Goal: Transaction & Acquisition: Purchase product/service

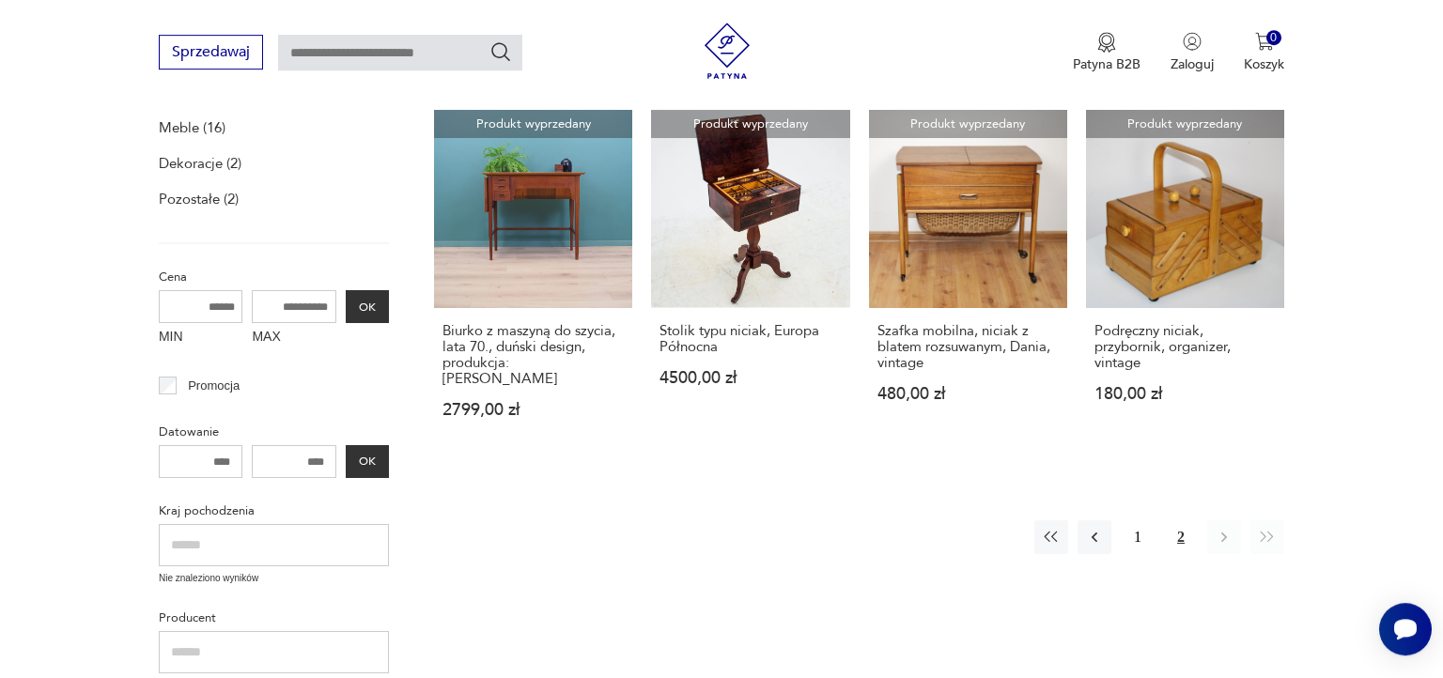
scroll to position [358, 0]
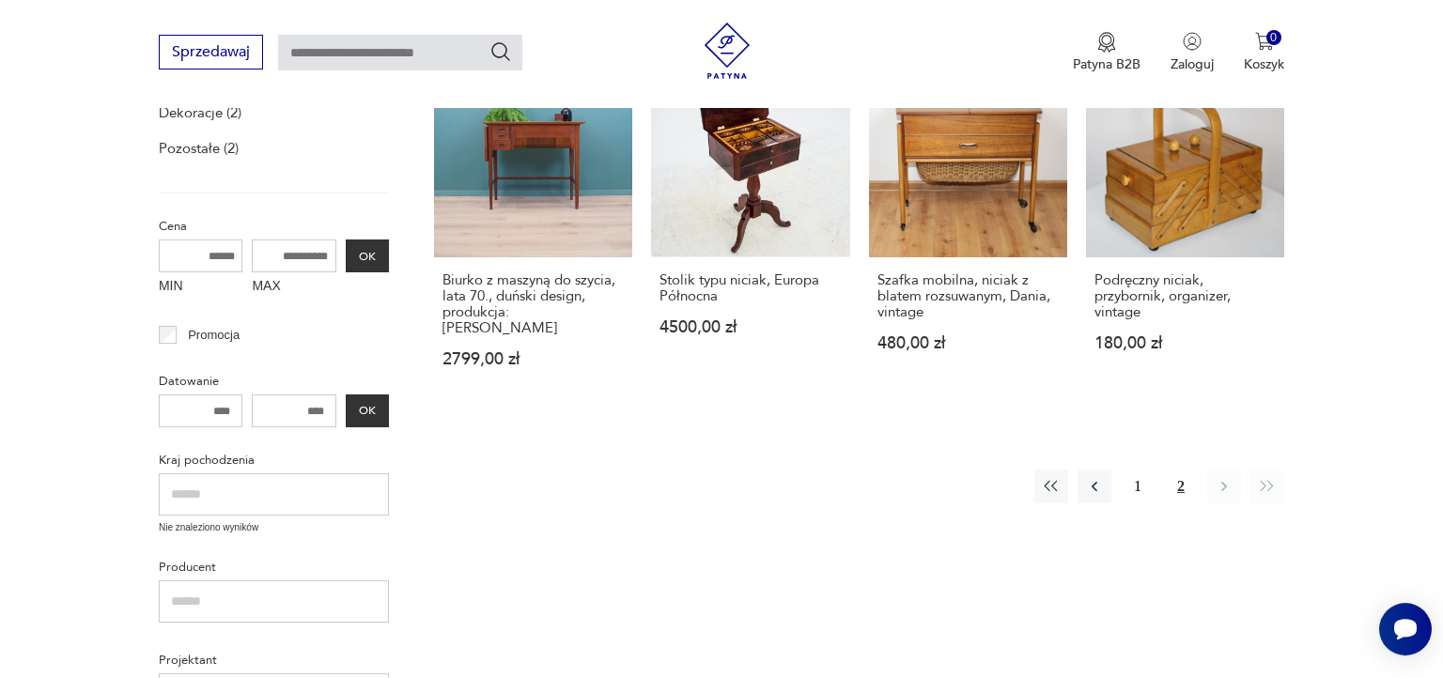
scroll to position [1233, 0]
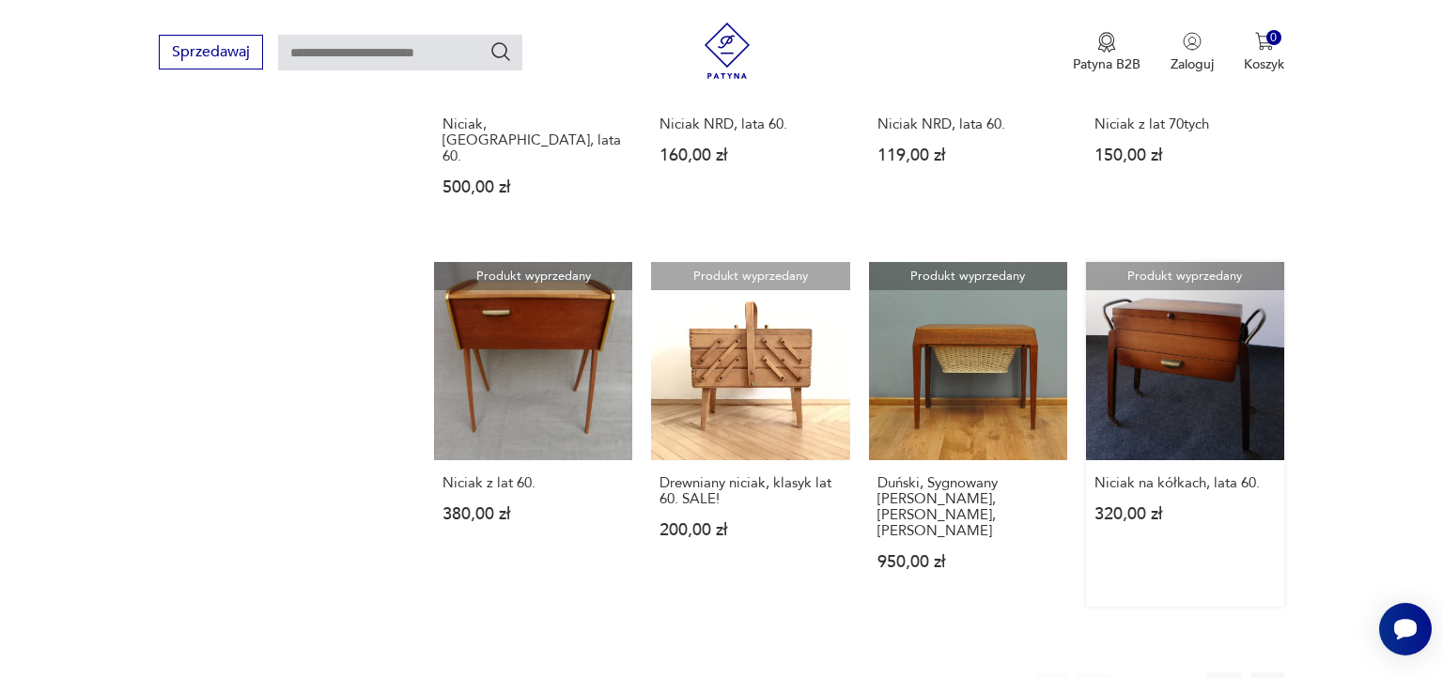
click at [1191, 318] on link "Produkt wyprzedany Niciak na kółkach, lata 60. 320,00 zł" at bounding box center [1185, 434] width 198 height 345
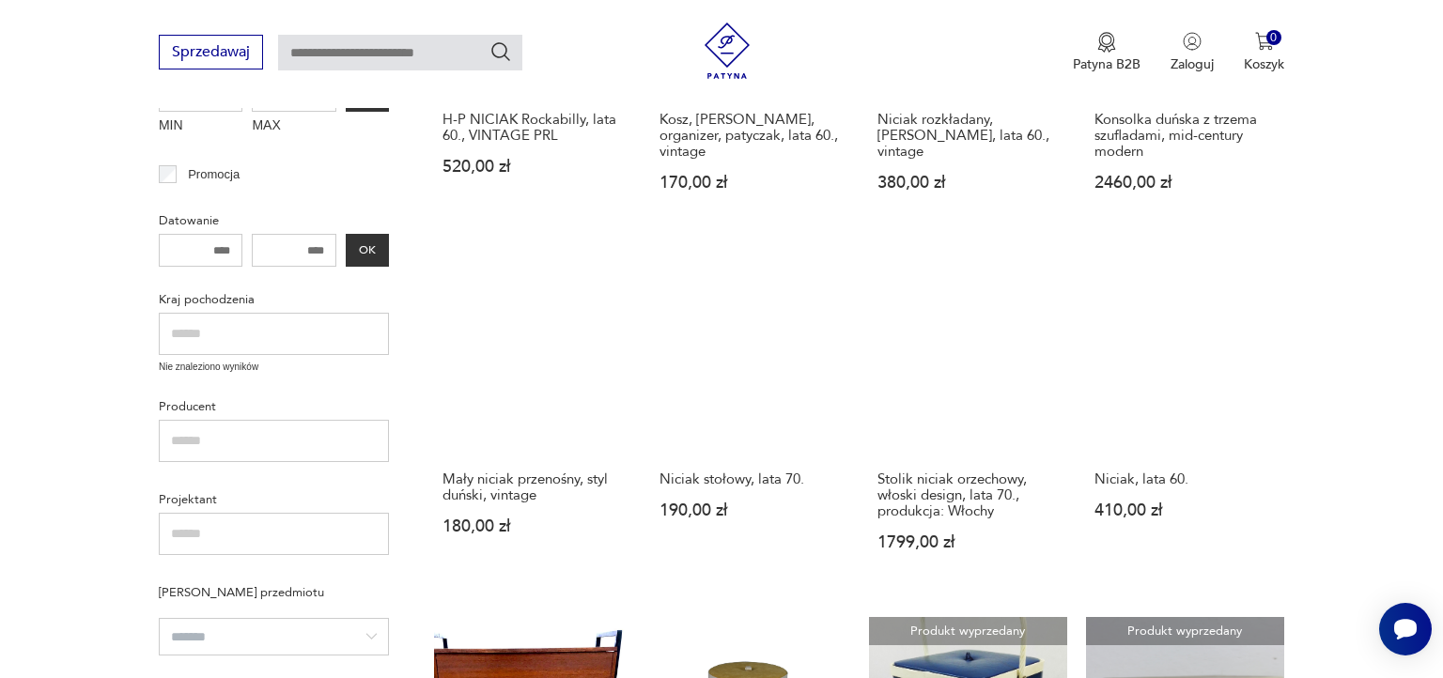
scroll to position [144, 0]
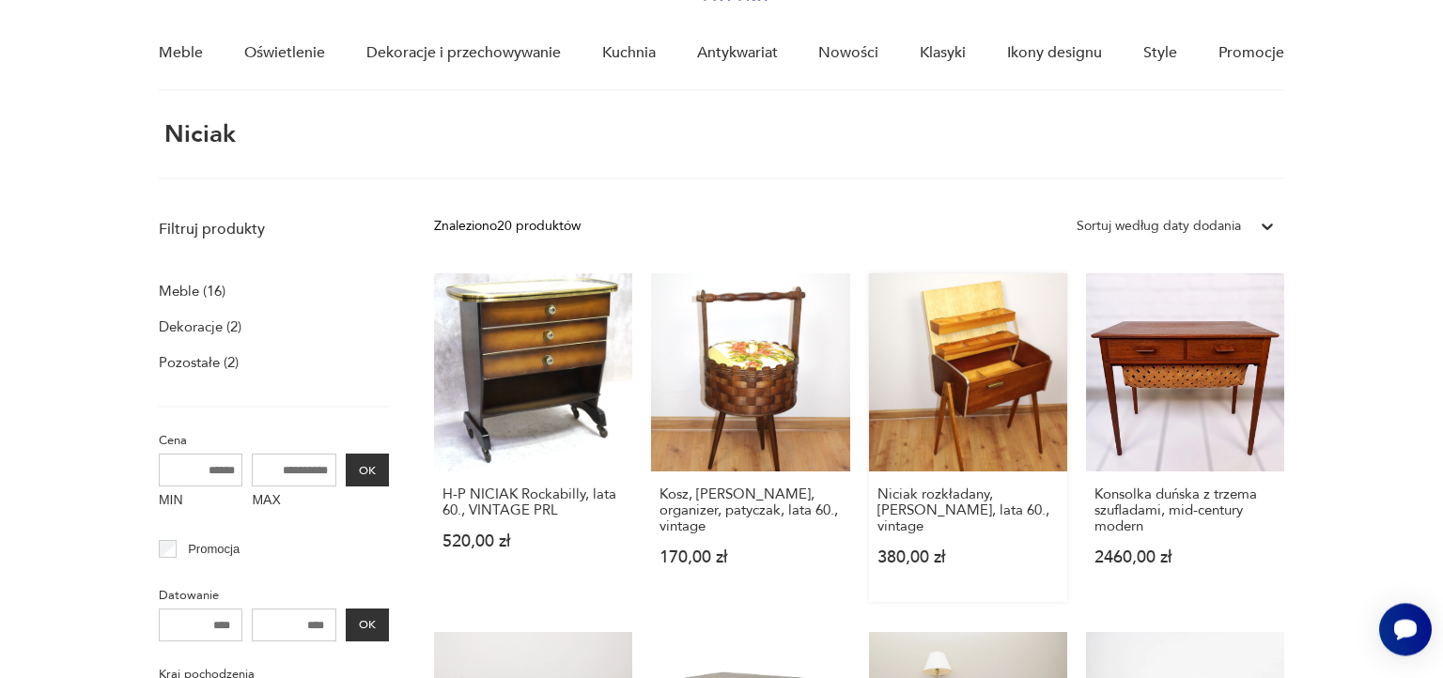
click at [1005, 378] on link "Niciak rozkładany, patyczak, lata 60., vintage 380,00 zł" at bounding box center [968, 437] width 198 height 329
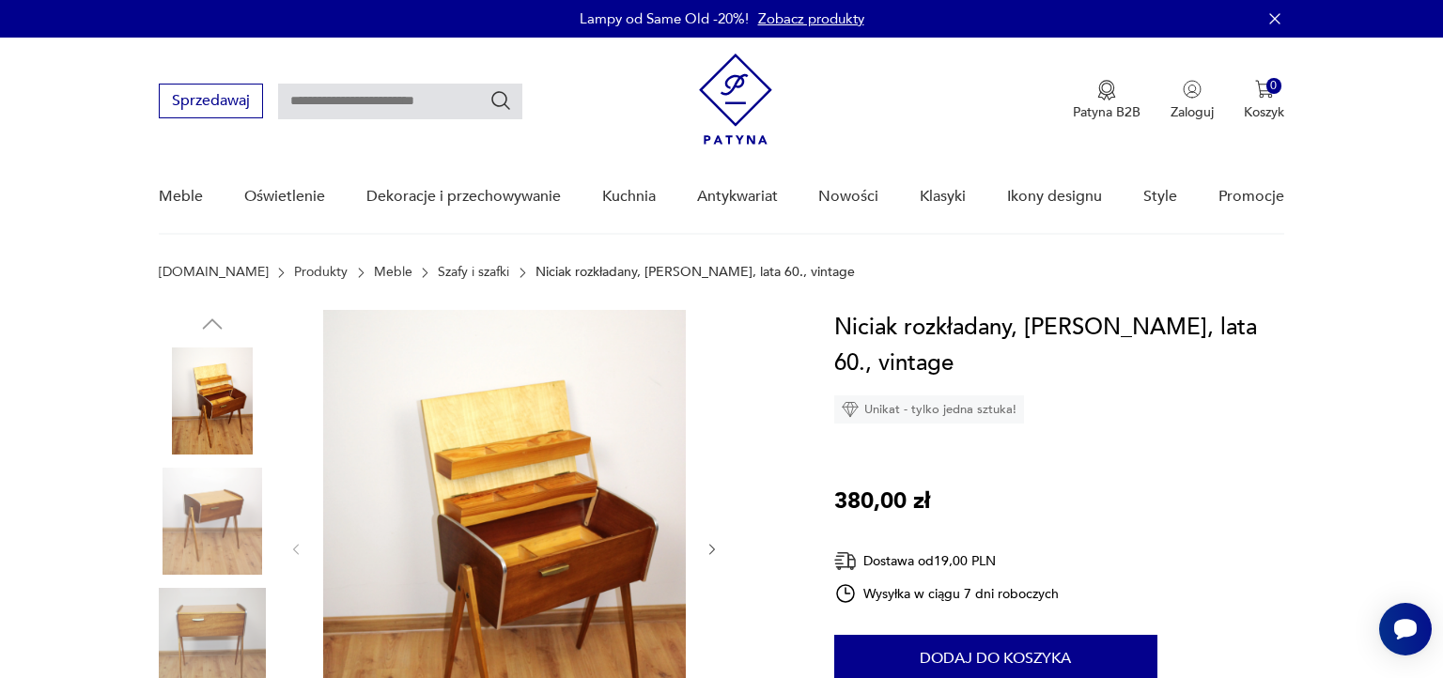
click at [715, 546] on icon "button" at bounding box center [713, 550] width 16 height 16
click at [715, 546] on div at bounding box center [504, 549] width 432 height 479
click at [709, 522] on div at bounding box center [504, 549] width 432 height 479
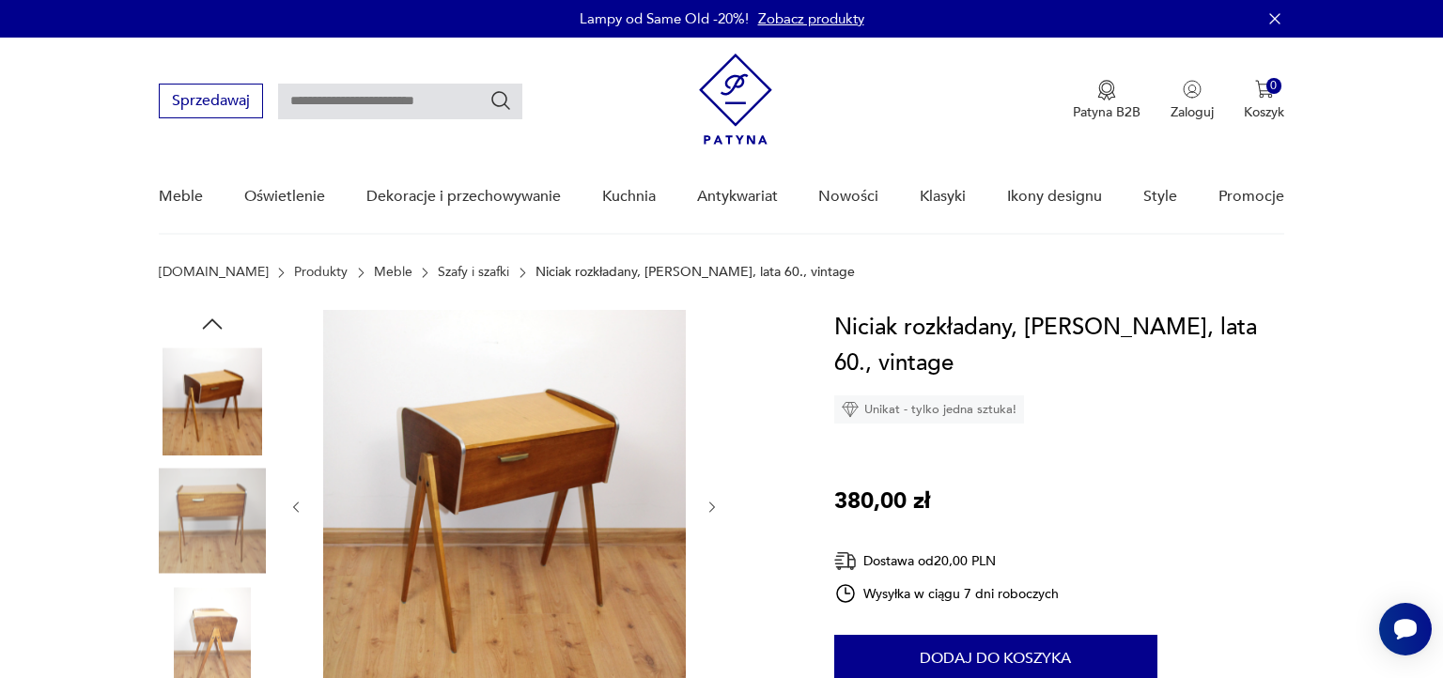
click at [722, 507] on div at bounding box center [474, 582] width 630 height 545
click at [715, 507] on icon "button" at bounding box center [712, 507] width 6 height 11
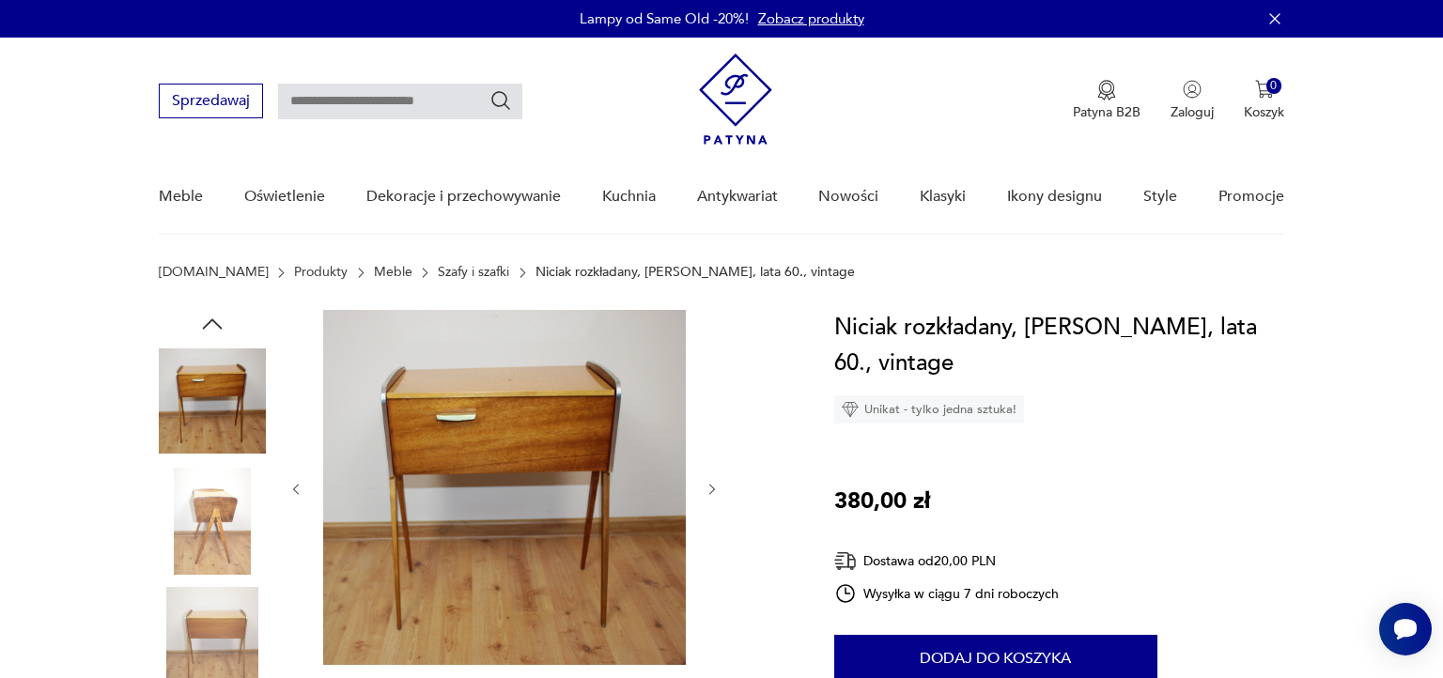
click at [715, 506] on div at bounding box center [504, 489] width 432 height 359
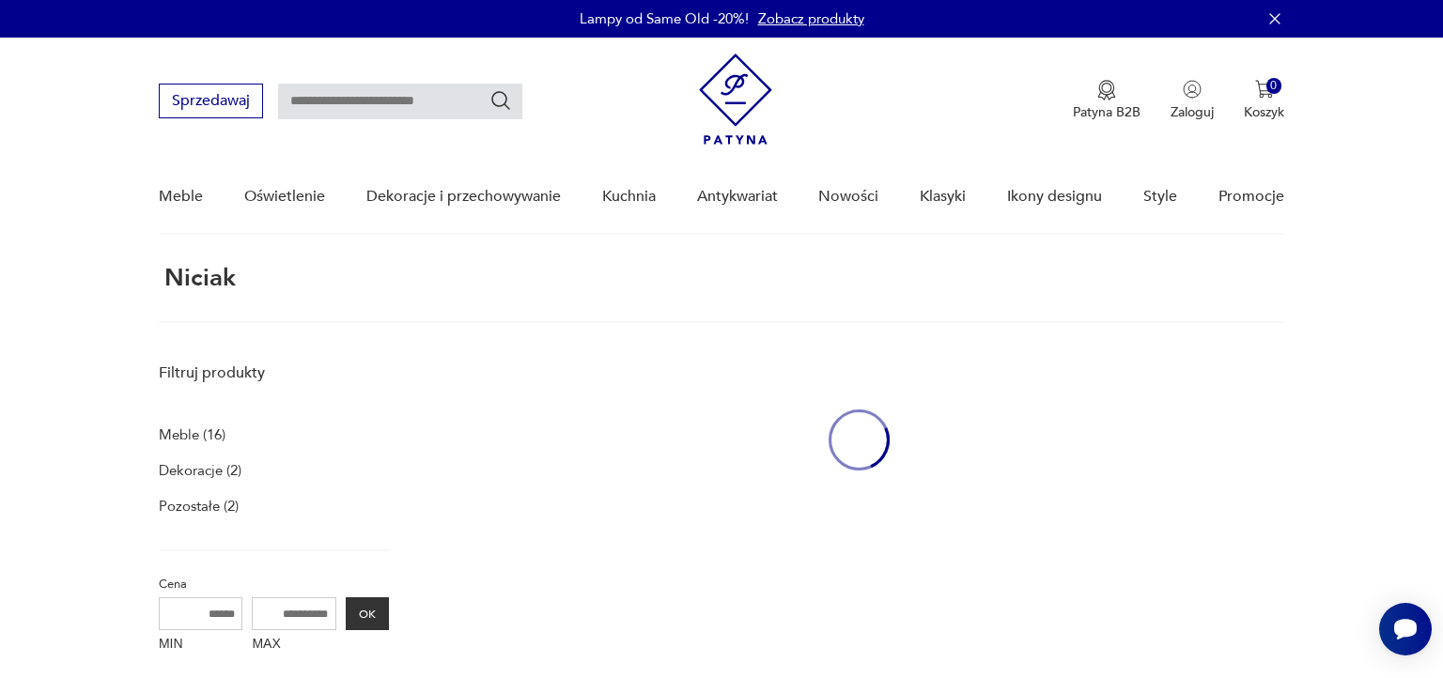
scroll to position [138, 0]
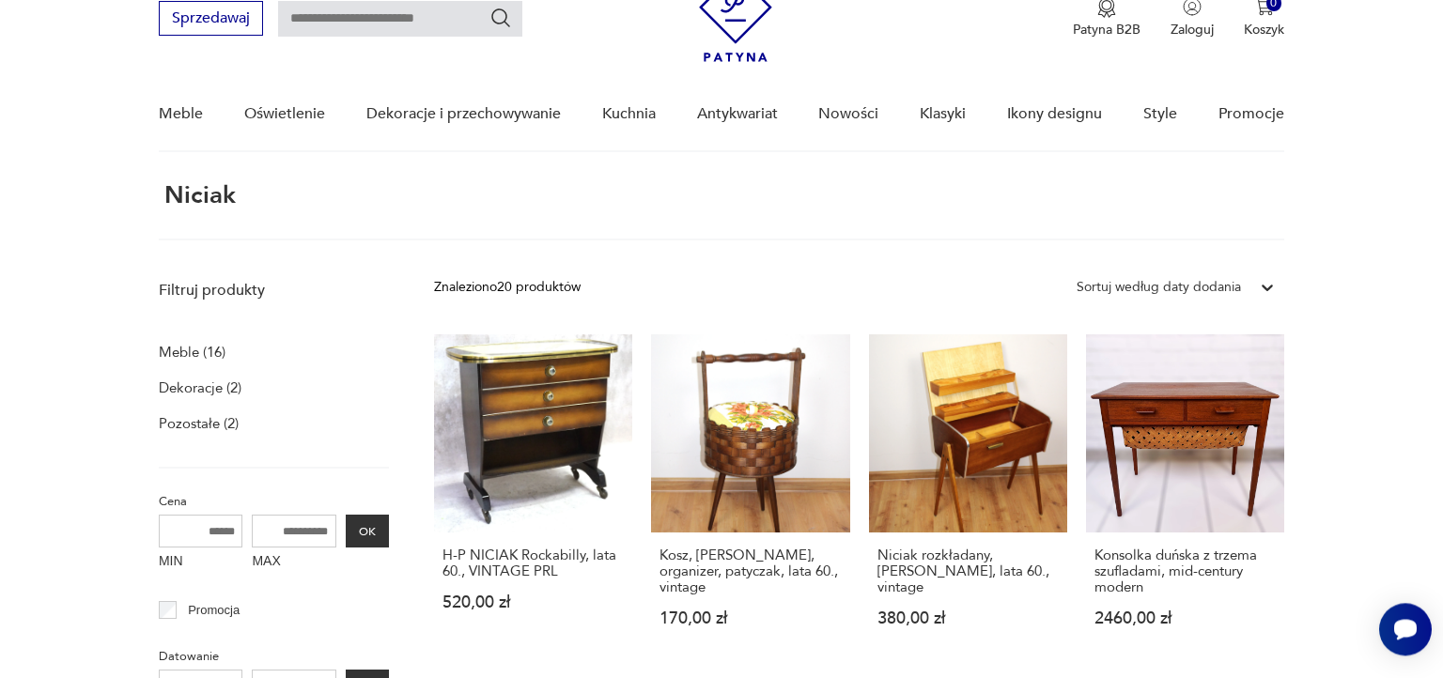
scroll to position [70, 0]
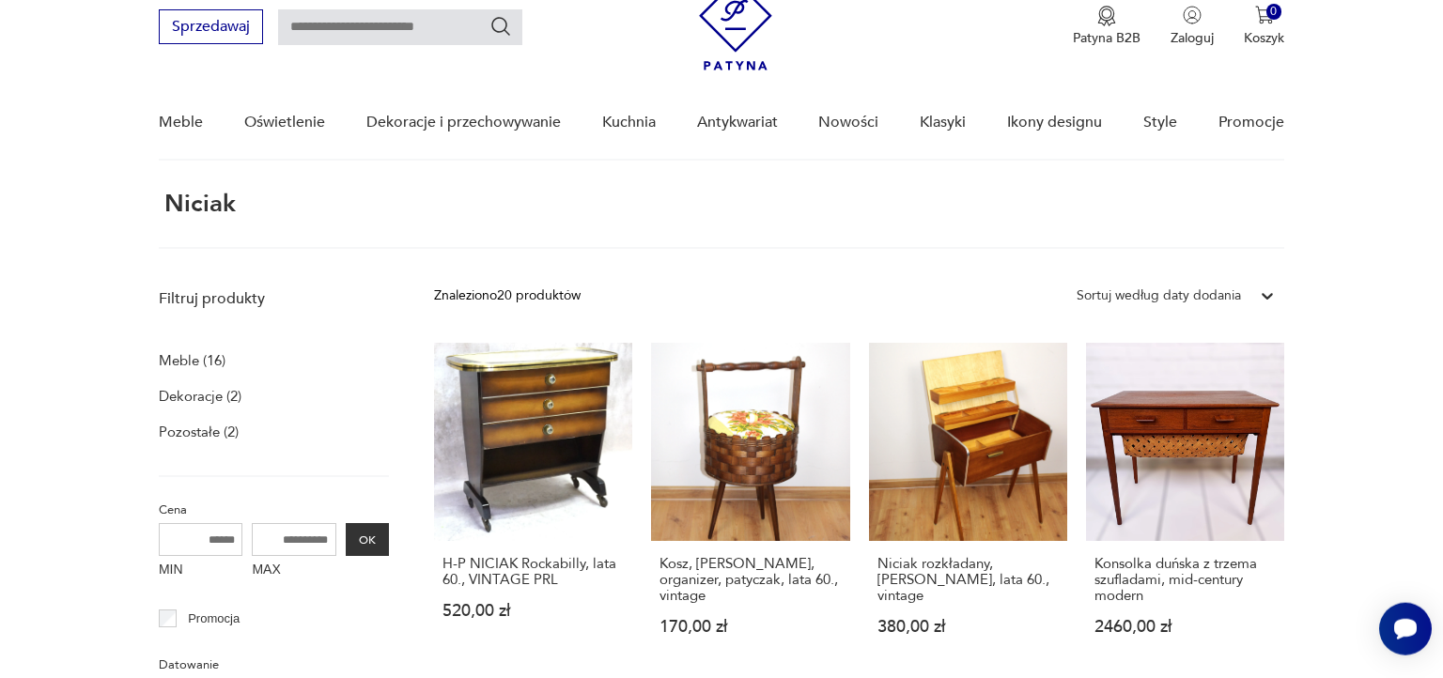
scroll to position [70, 0]
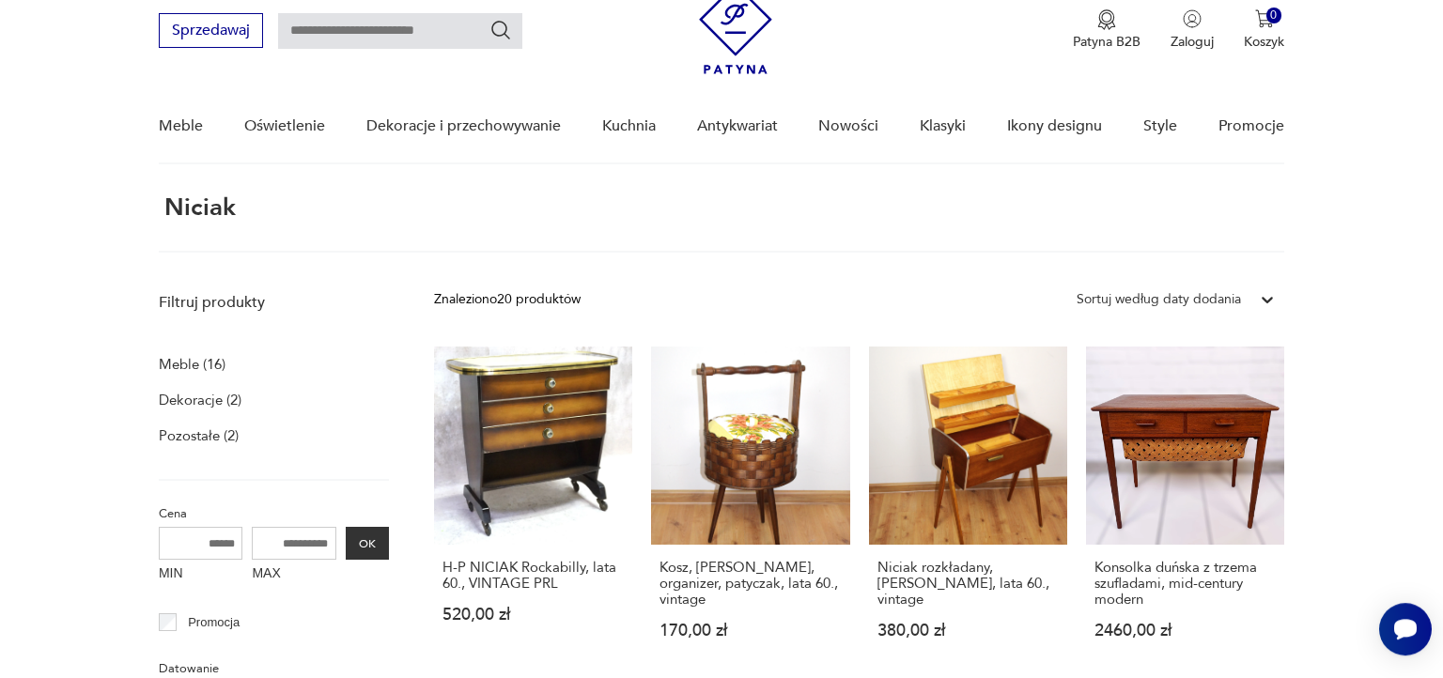
scroll to position [70, 0]
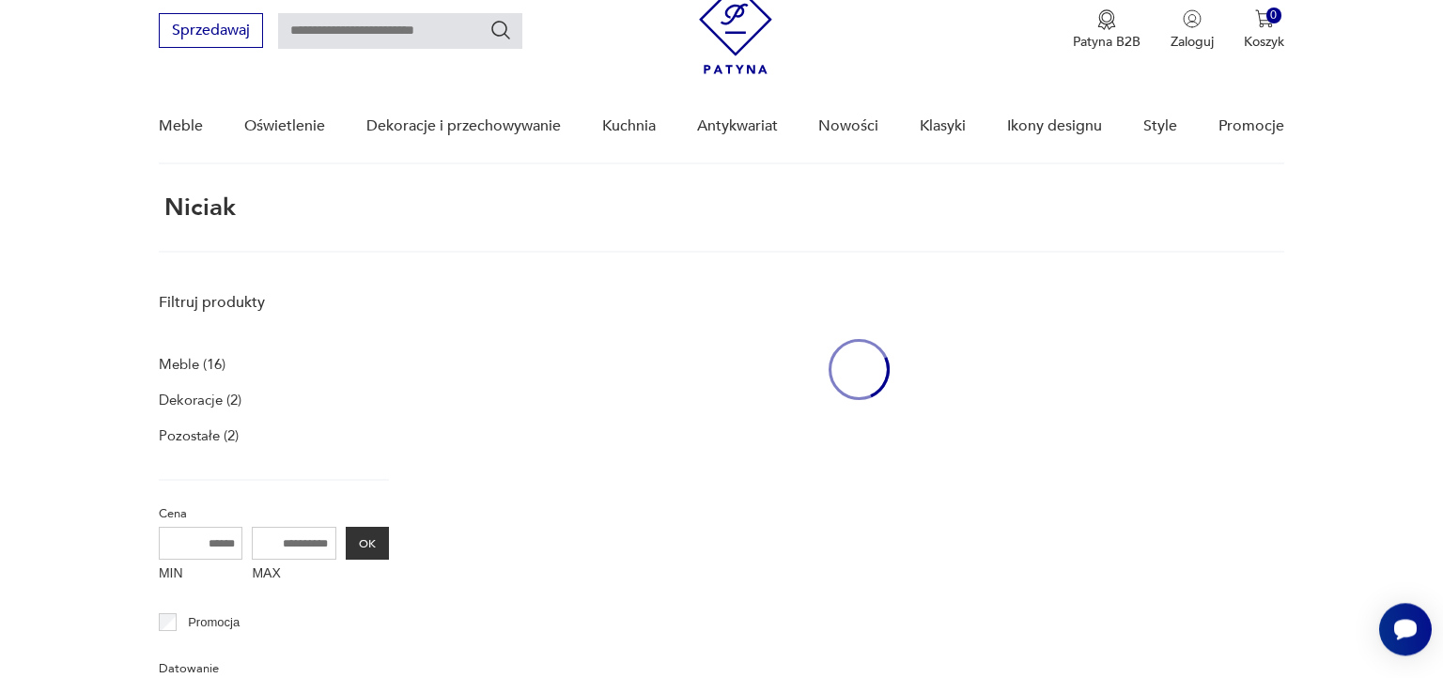
scroll to position [70, 0]
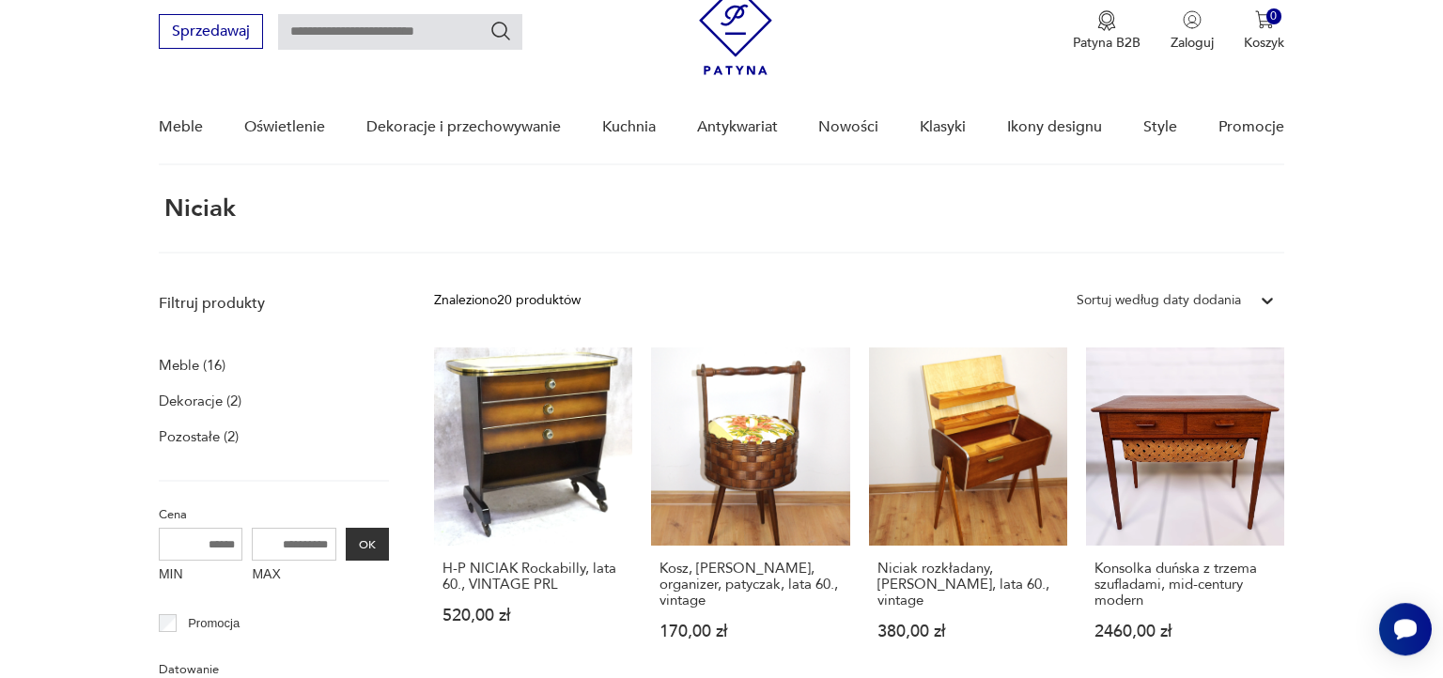
scroll to position [70, 0]
